Goal: Transaction & Acquisition: Purchase product/service

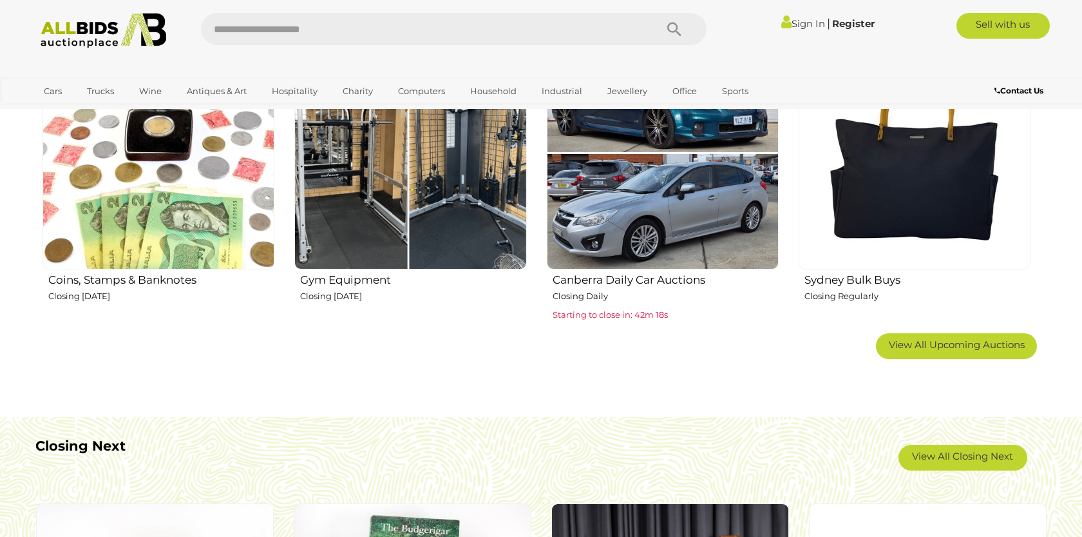
scroll to position [866, 0]
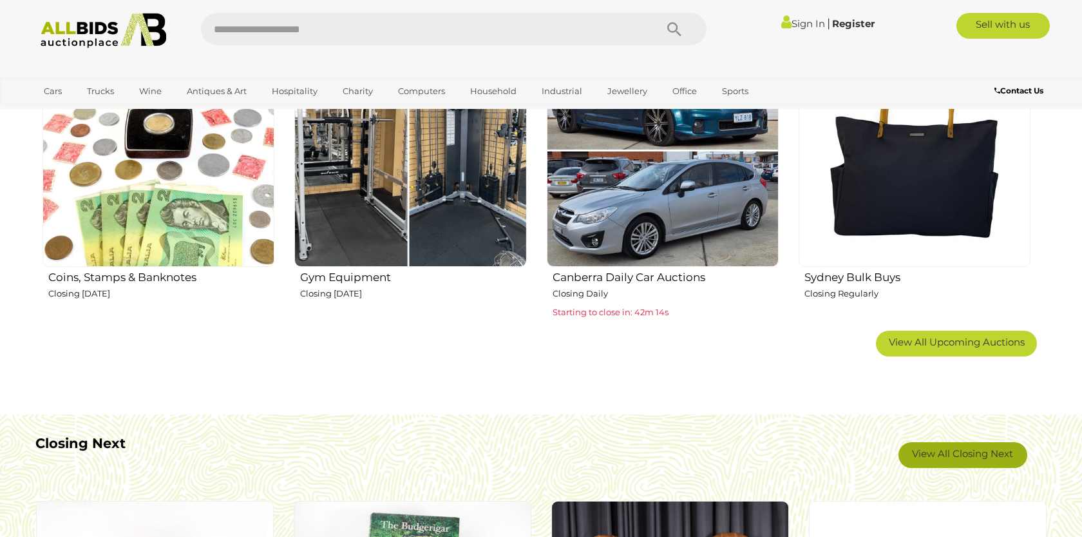
click at [967, 455] on link "View All Closing Next" at bounding box center [963, 455] width 129 height 26
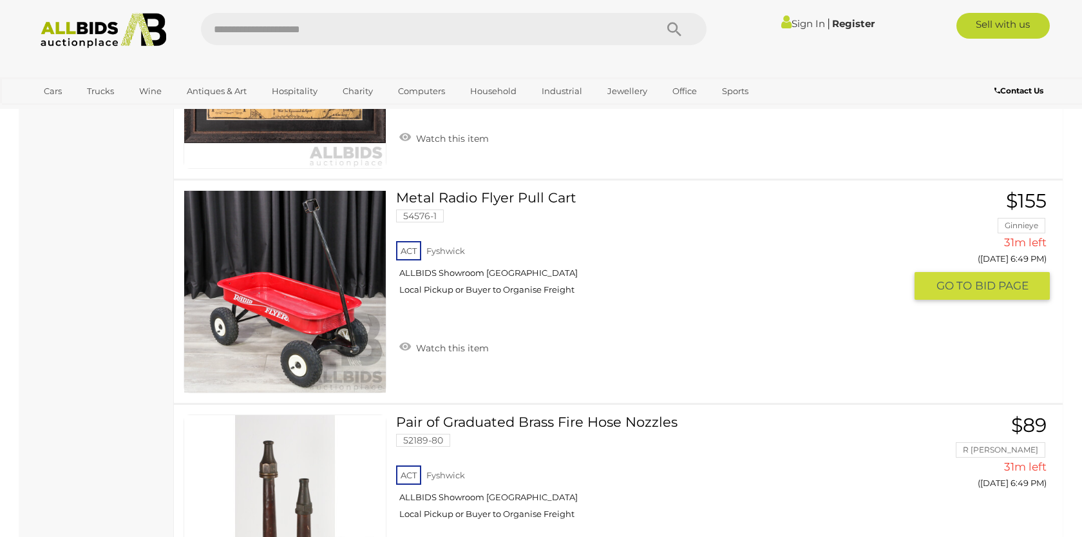
scroll to position [8754, 0]
click at [347, 301] on img at bounding box center [285, 291] width 202 height 202
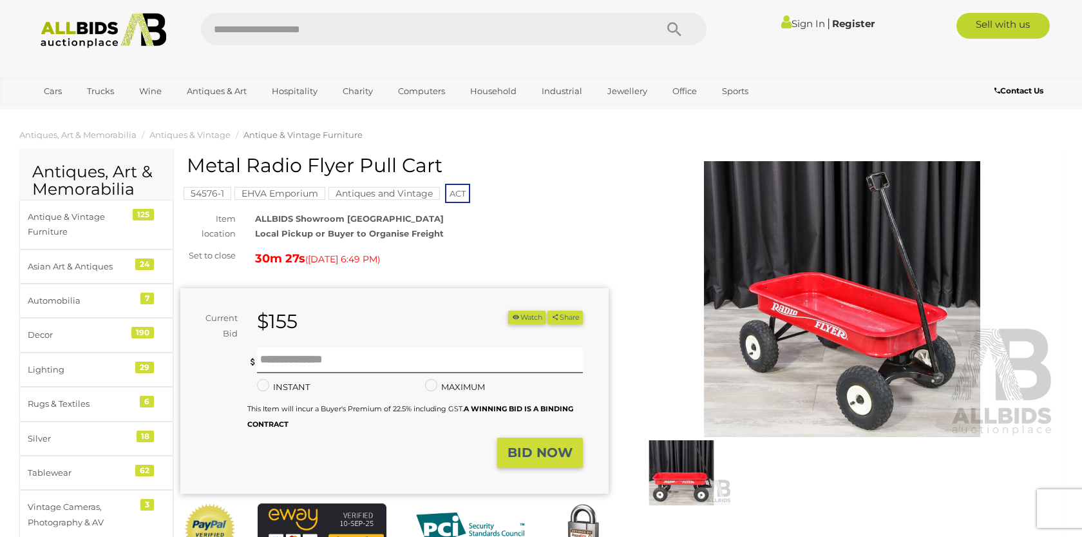
click at [834, 309] on img at bounding box center [842, 299] width 428 height 276
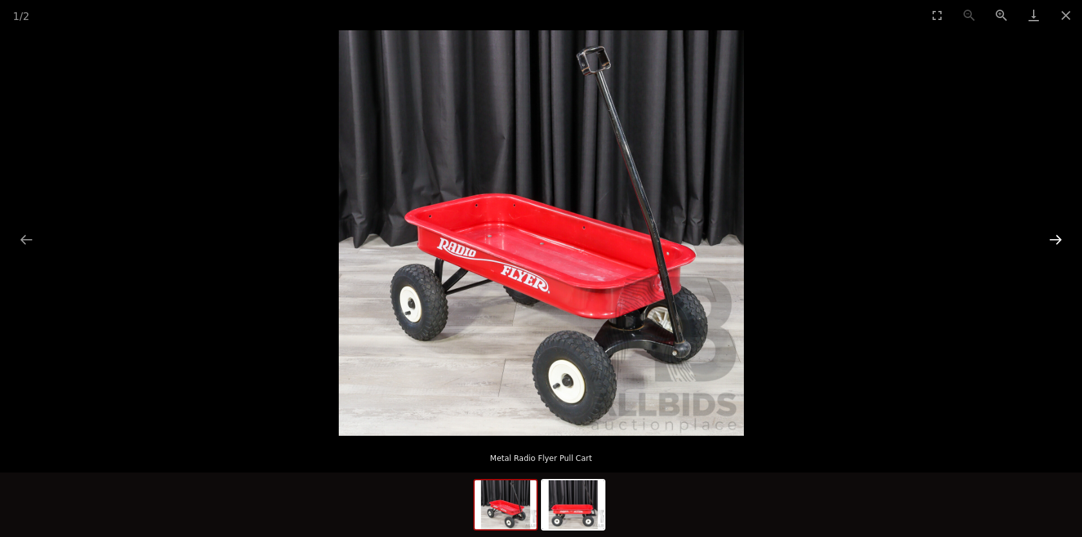
click at [1062, 238] on button "Next slide" at bounding box center [1055, 239] width 27 height 25
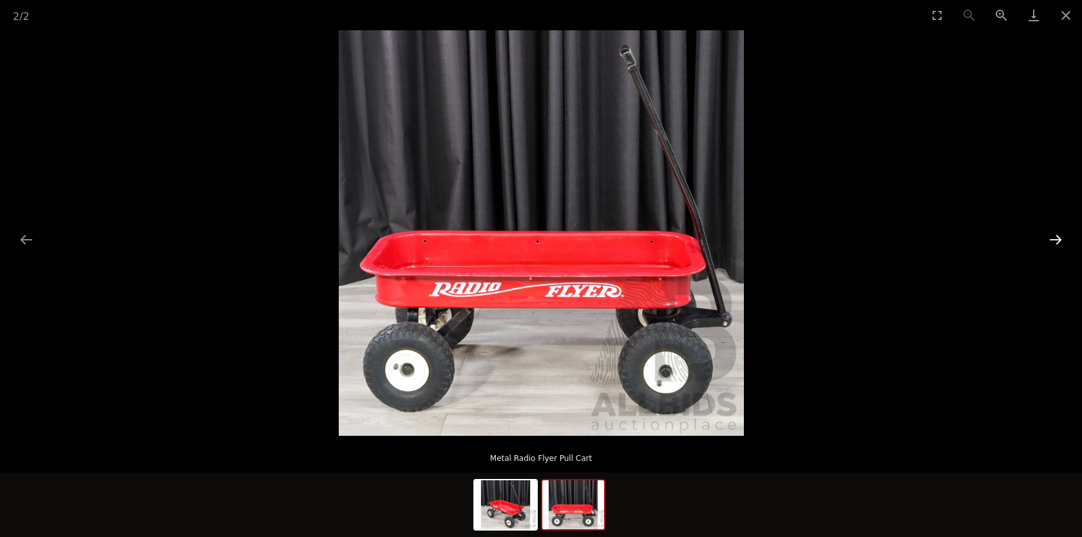
click at [1062, 238] on button "Next slide" at bounding box center [1055, 239] width 27 height 25
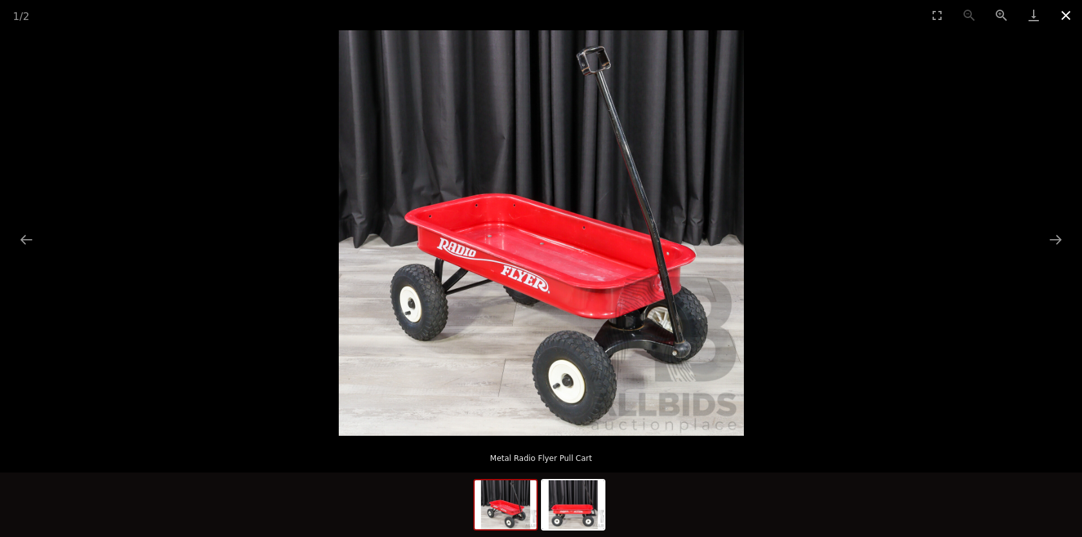
click at [1071, 22] on button "Close gallery" at bounding box center [1066, 15] width 32 height 30
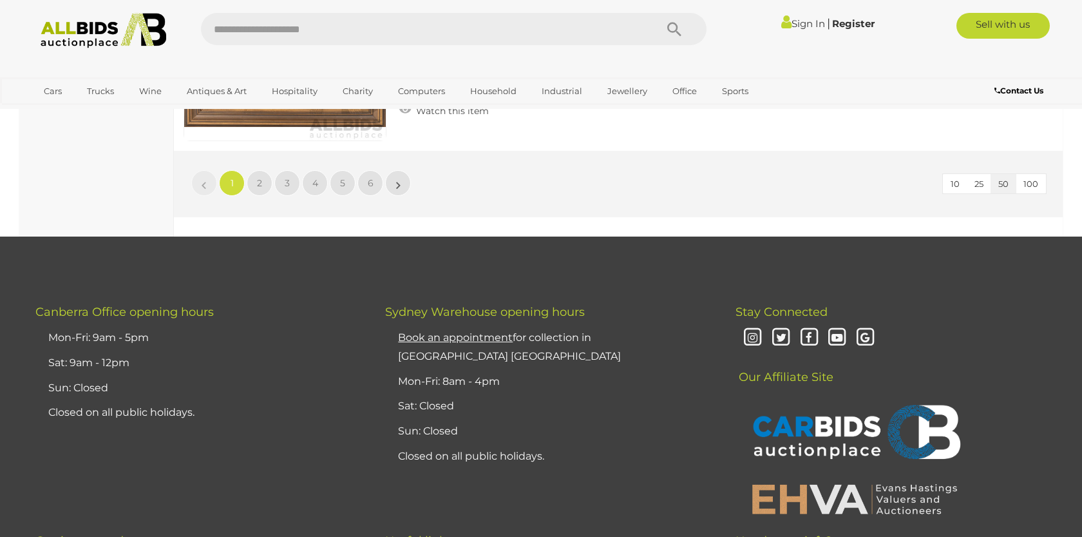
scroll to position [11202, 0]
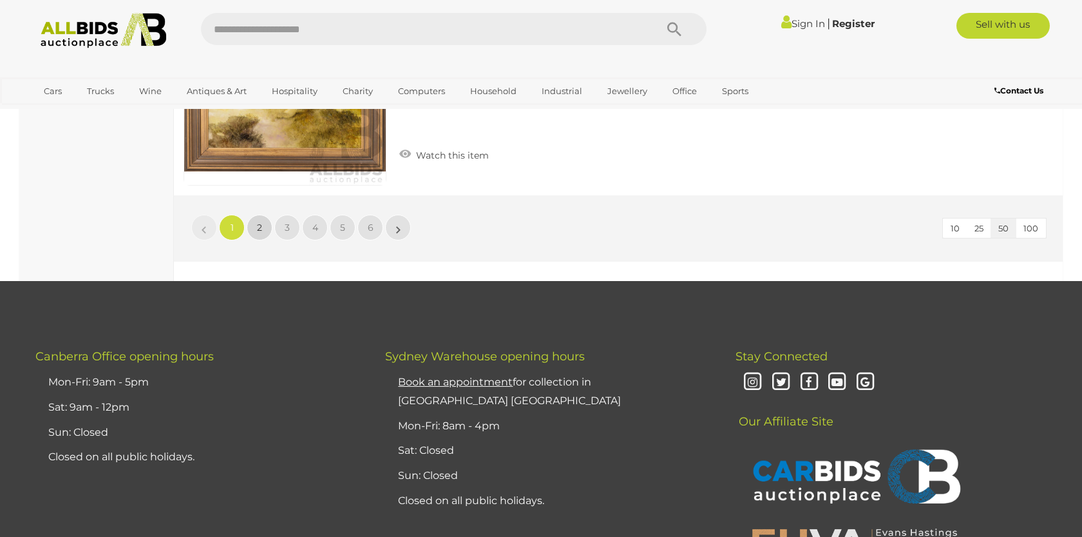
click at [263, 215] on link "2" at bounding box center [260, 228] width 26 height 26
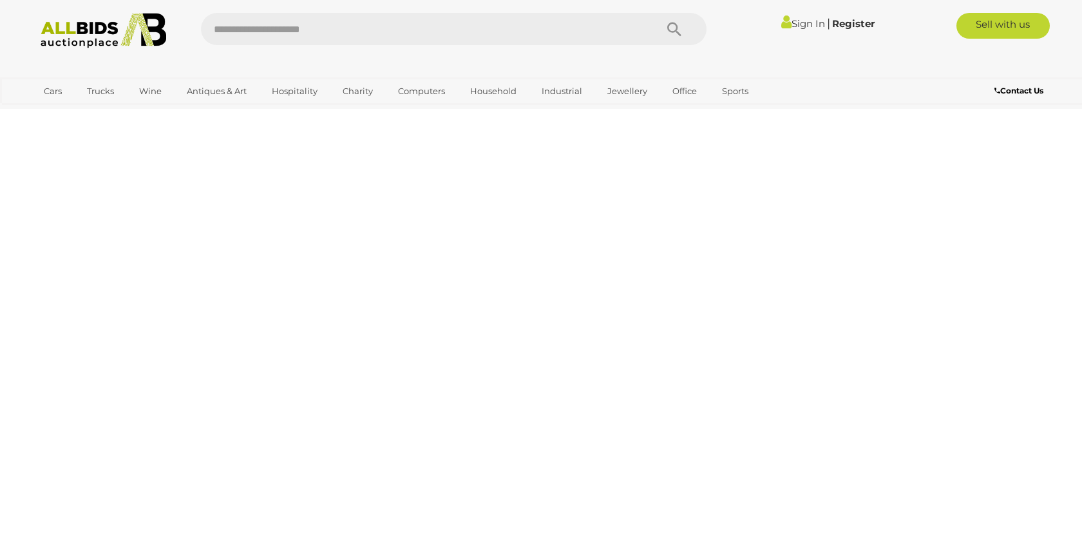
scroll to position [44, 0]
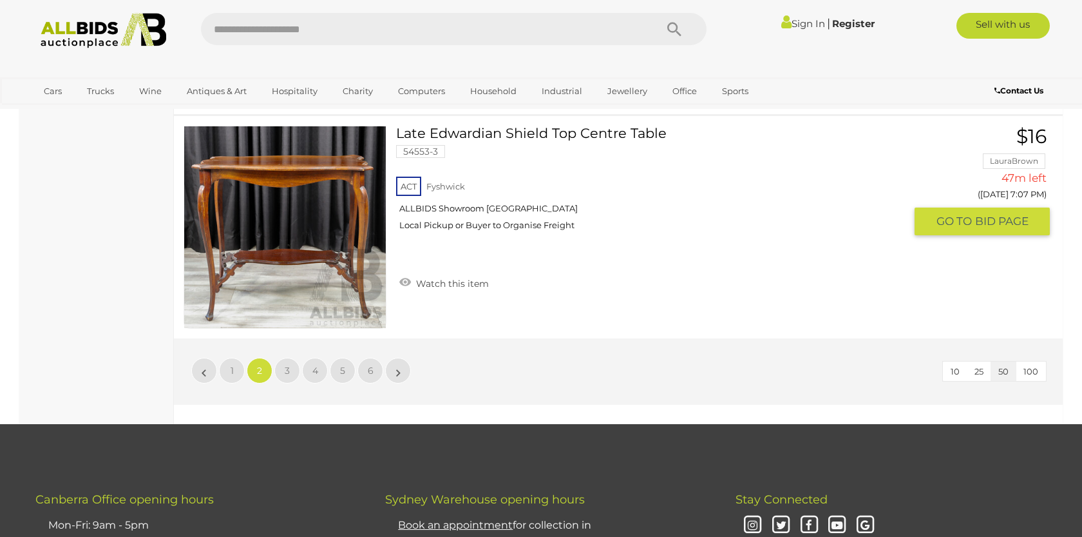
scroll to position [11063, 0]
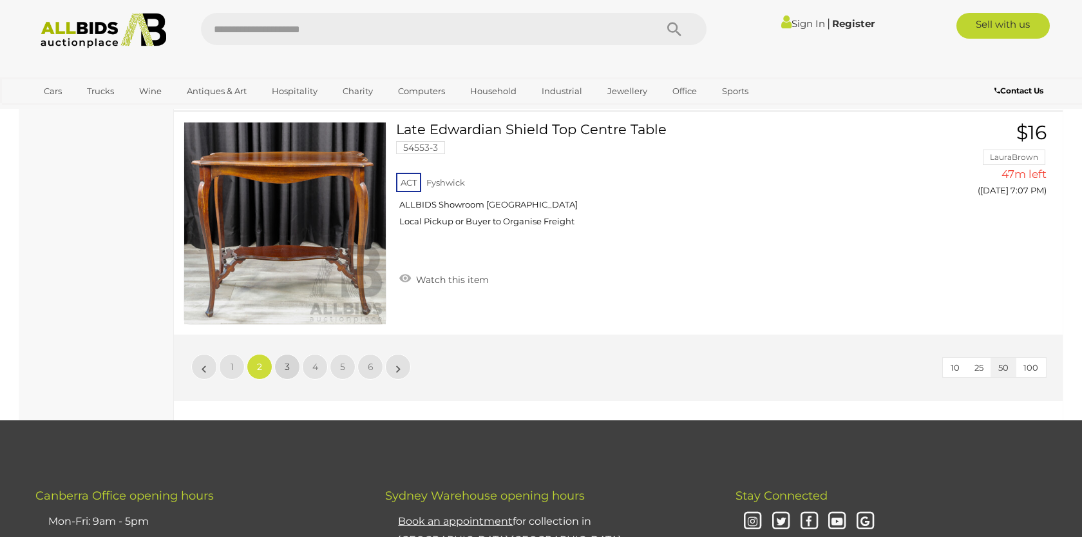
click at [287, 361] on span "3" at bounding box center [287, 367] width 5 height 12
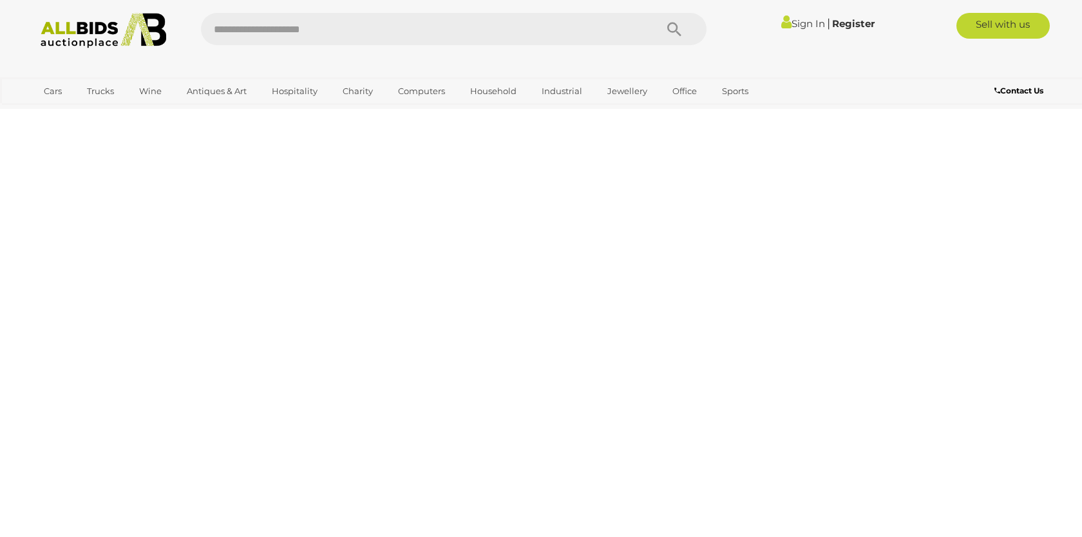
scroll to position [44, 0]
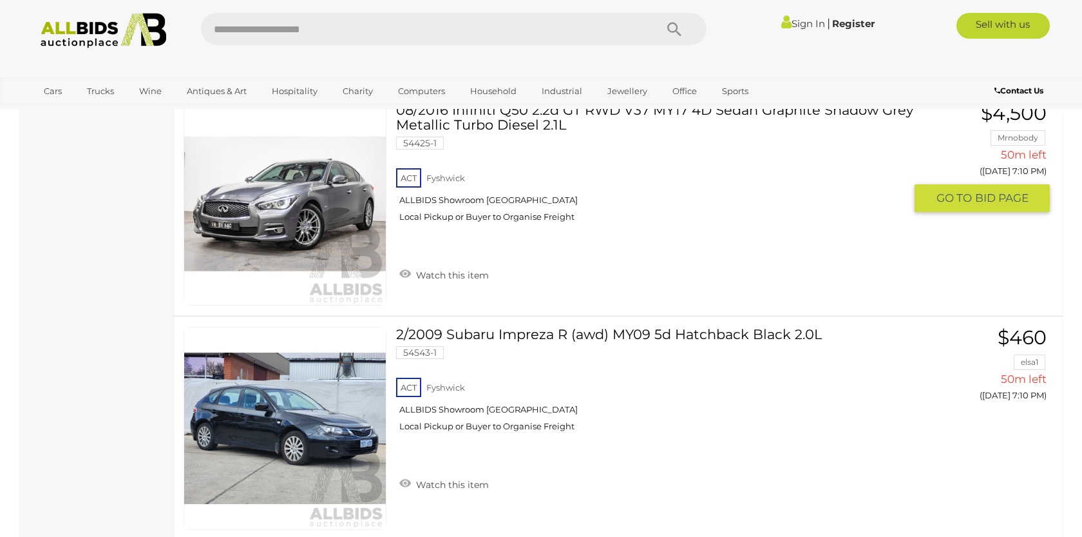
scroll to position [2117, 0]
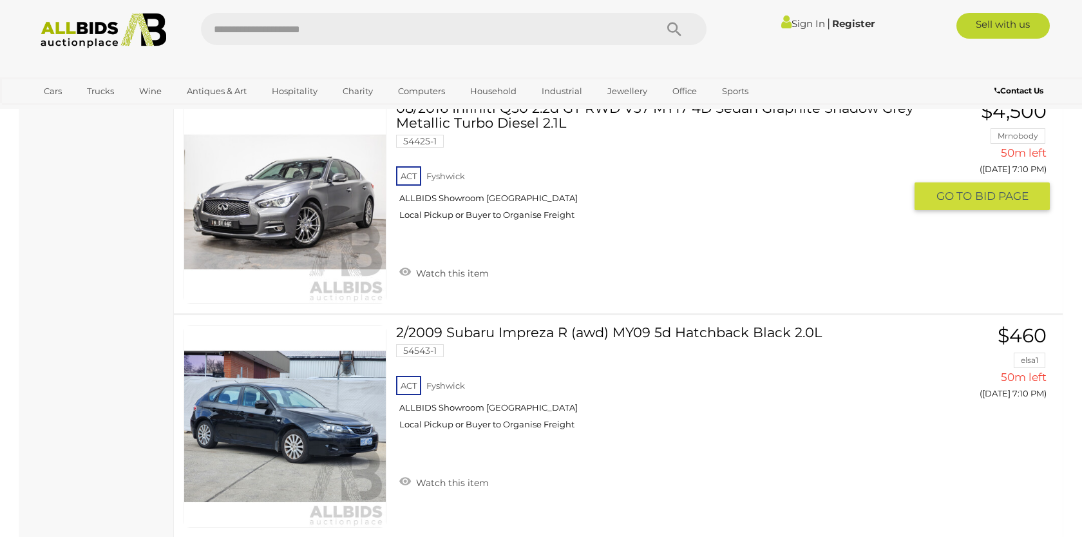
click at [332, 199] on img at bounding box center [285, 202] width 202 height 202
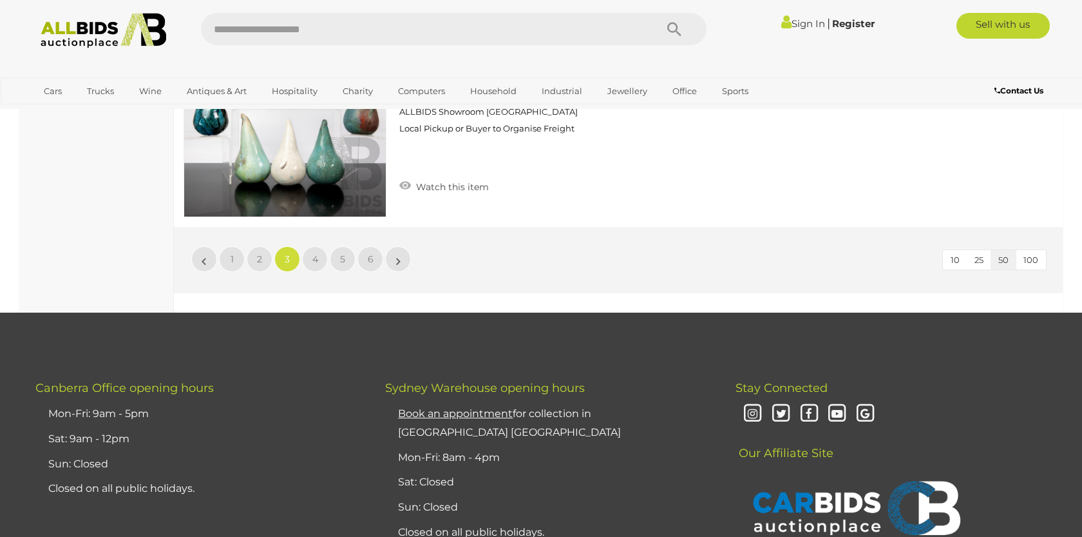
scroll to position [11172, 0]
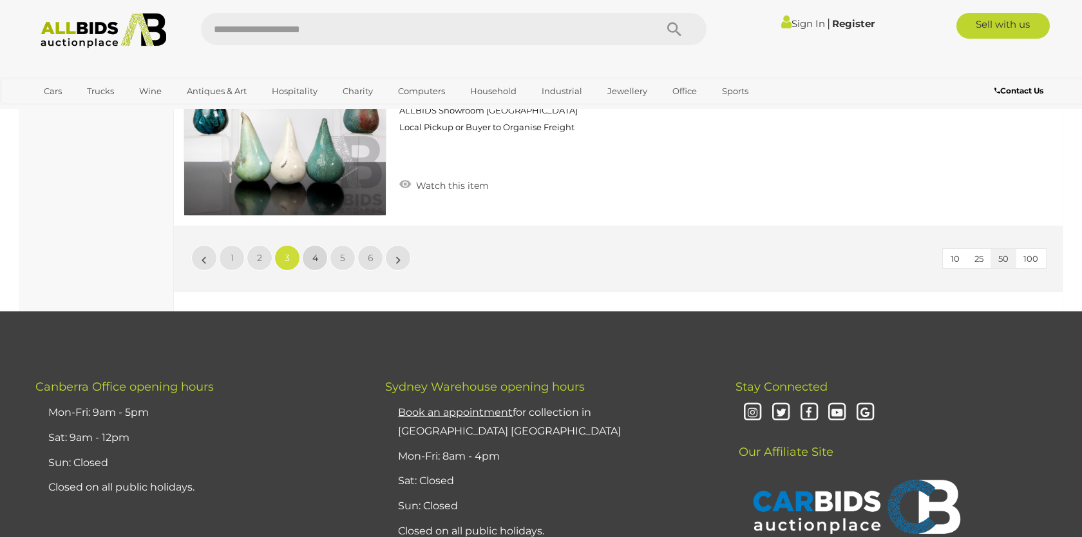
click at [305, 245] on link "4" at bounding box center [315, 258] width 26 height 26
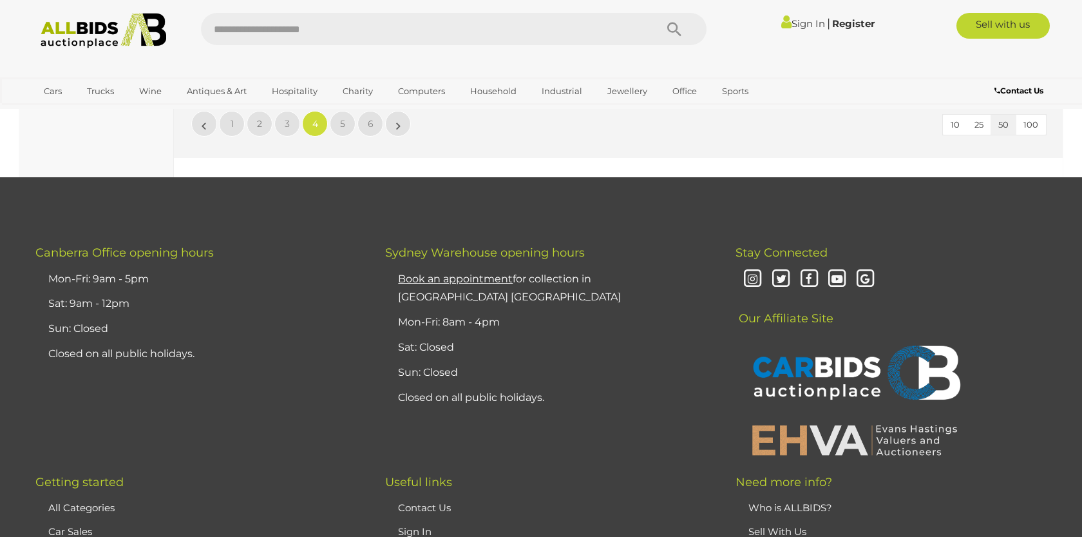
scroll to position [11296, 0]
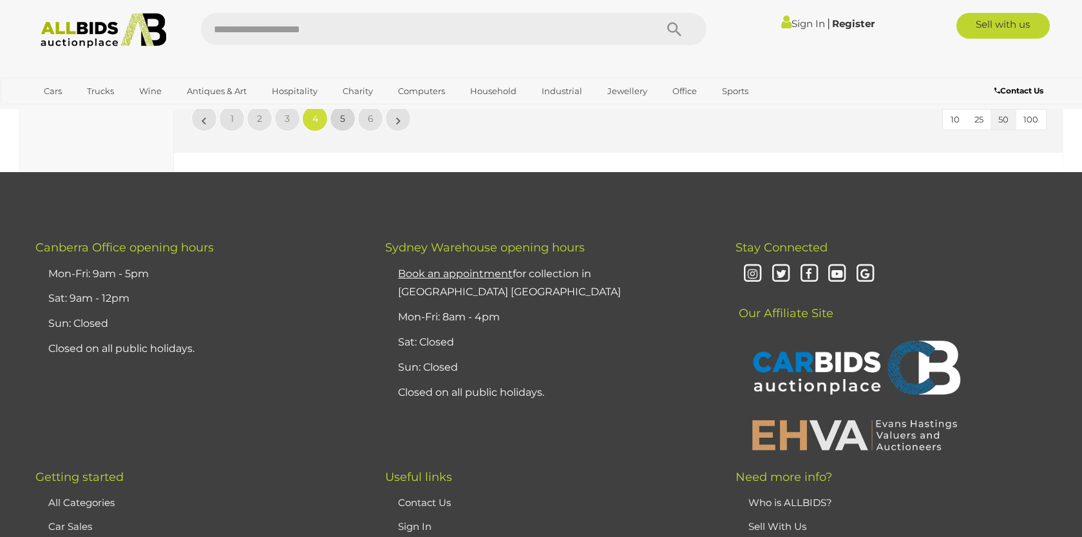
click at [346, 129] on link "5" at bounding box center [343, 119] width 26 height 26
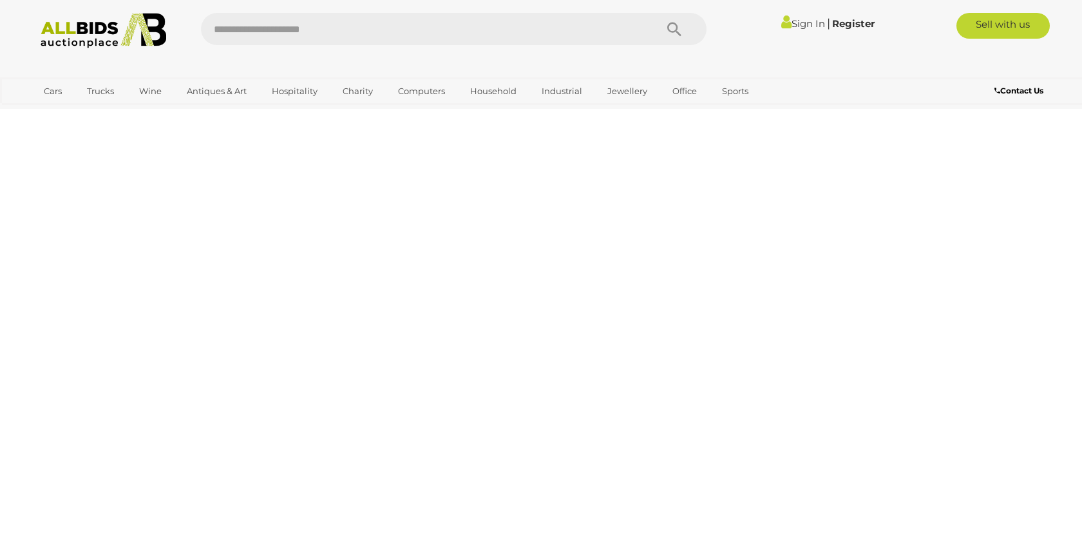
scroll to position [44, 0]
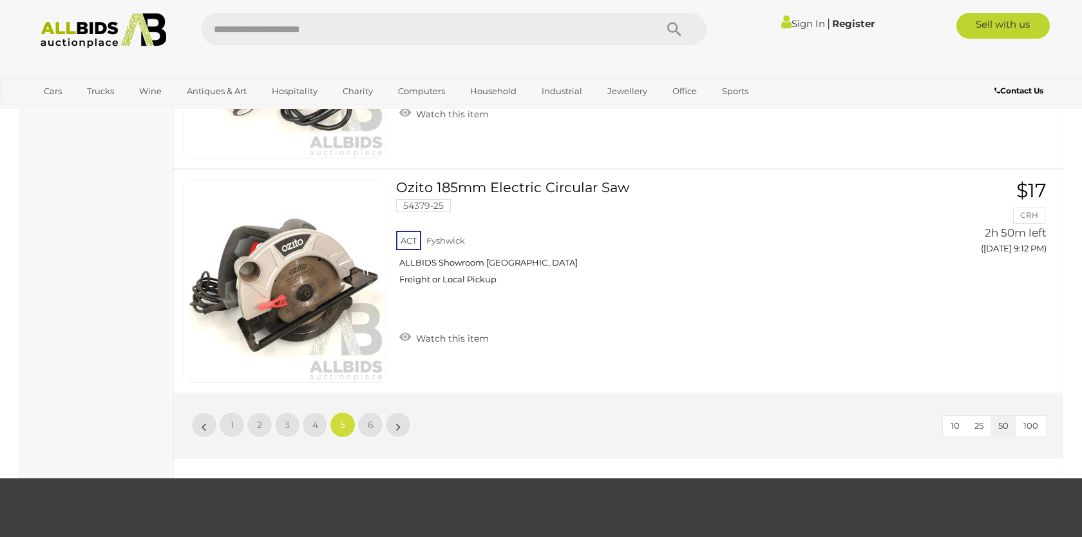
scroll to position [10931, 0]
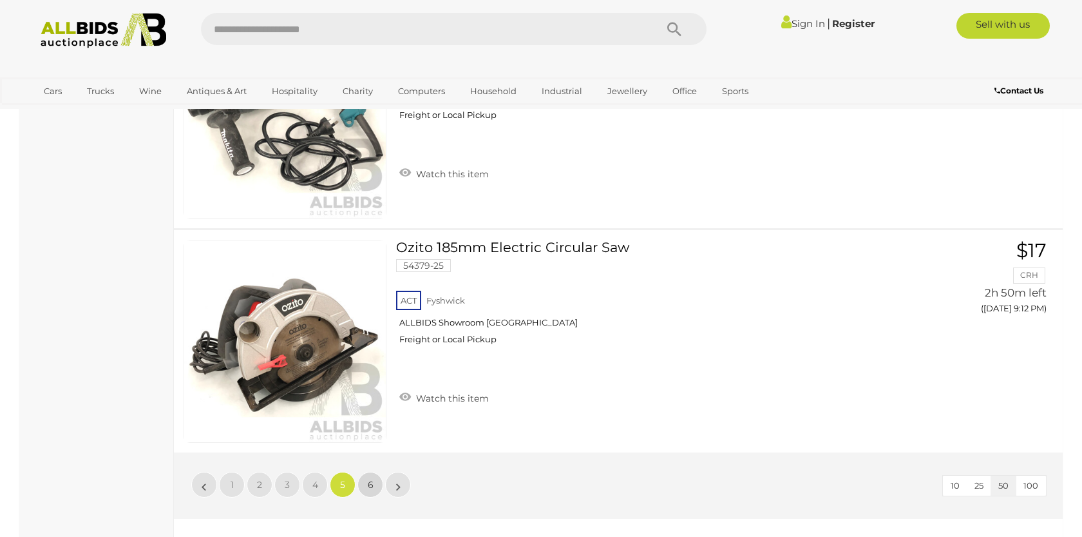
click at [373, 494] on link "6" at bounding box center [371, 485] width 26 height 26
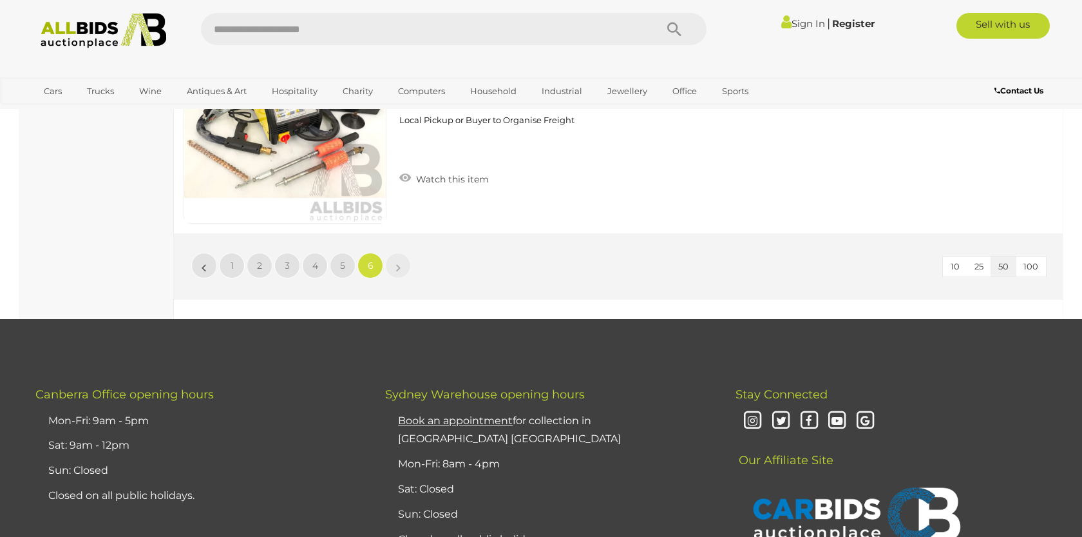
scroll to position [1536, 0]
